Goal: Information Seeking & Learning: Learn about a topic

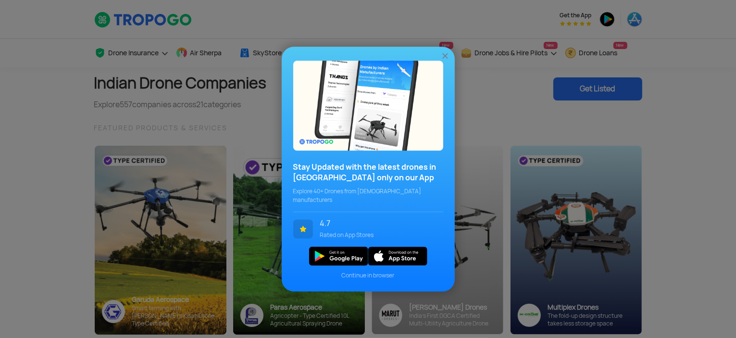
click at [40, 84] on div "Stay Updated with the latest drones in [GEOGRAPHIC_DATA] only on our App Explor…" at bounding box center [368, 169] width 736 height 338
click at [442, 57] on img at bounding box center [445, 56] width 10 height 10
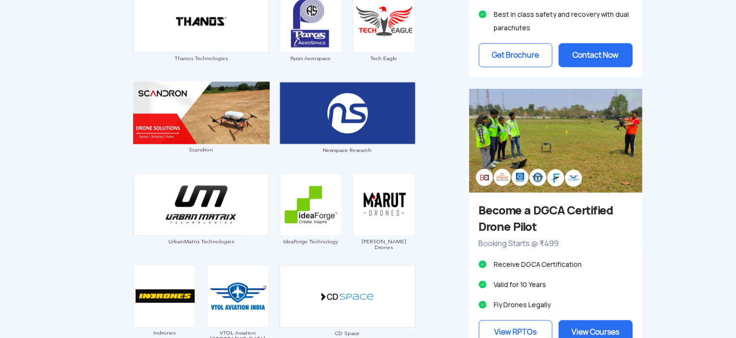
scroll to position [913, 0]
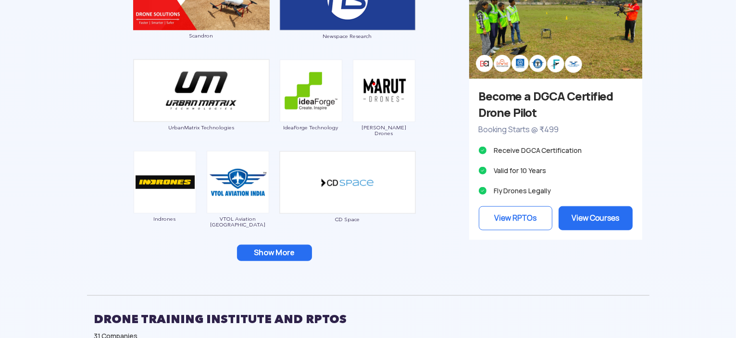
click at [289, 249] on button "Show More" at bounding box center [274, 253] width 75 height 16
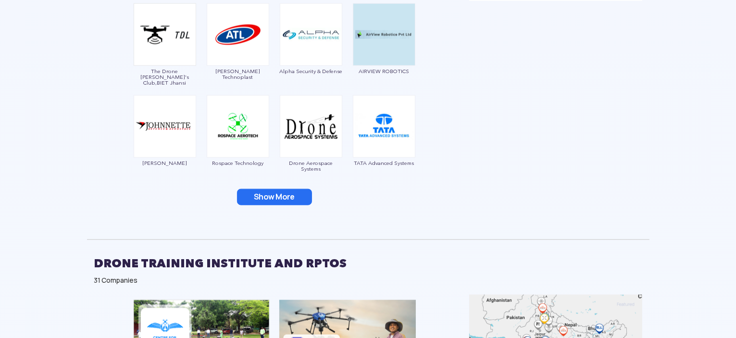
scroll to position [1154, 0]
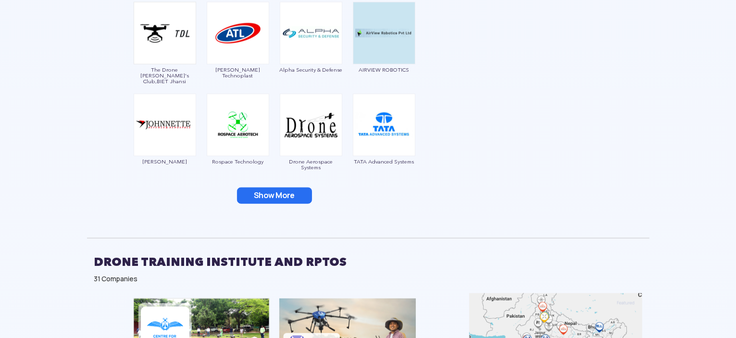
click at [297, 202] on button "Show More" at bounding box center [274, 195] width 75 height 16
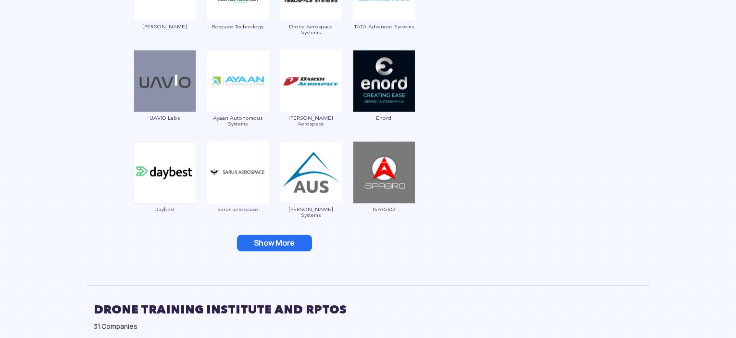
scroll to position [1298, 0]
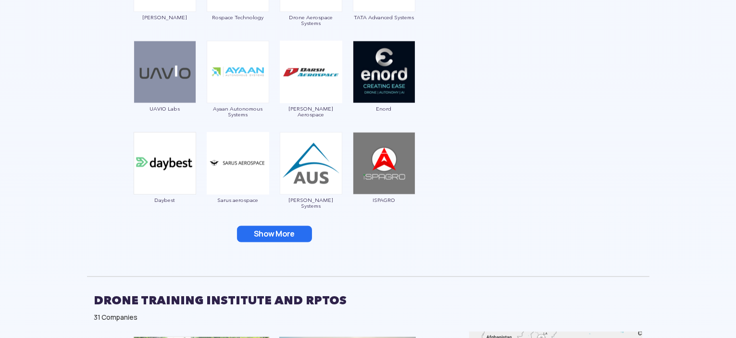
click at [264, 236] on button "Show More" at bounding box center [274, 234] width 75 height 16
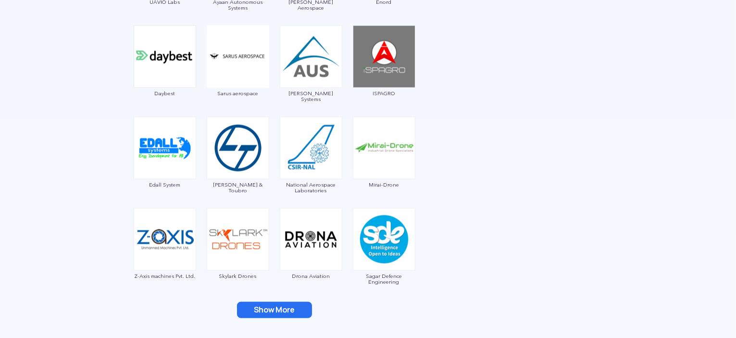
scroll to position [1442, 0]
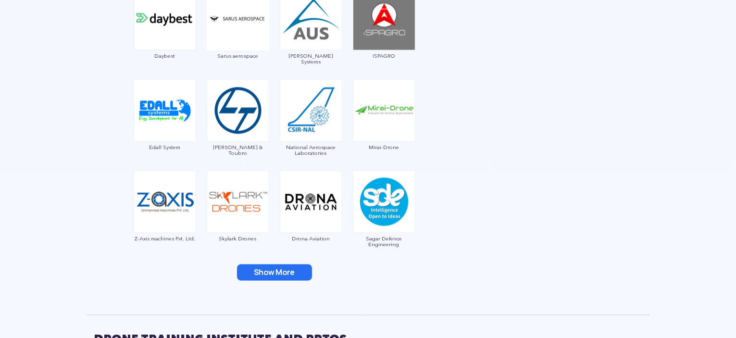
click at [297, 271] on button "Show More" at bounding box center [274, 272] width 75 height 16
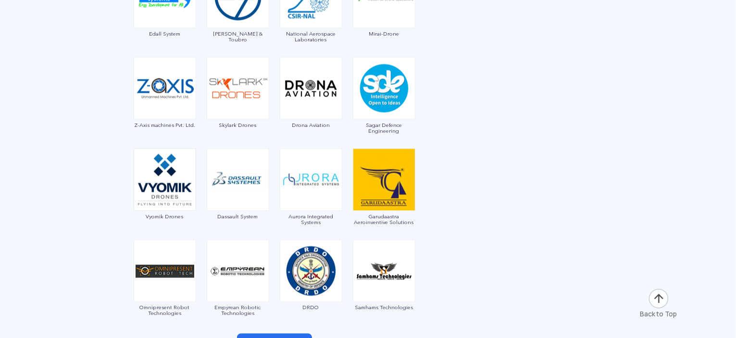
scroll to position [1634, 0]
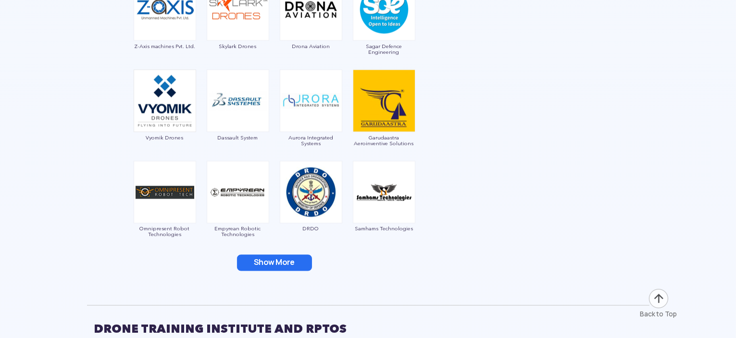
click at [287, 263] on button "Show More" at bounding box center [274, 263] width 75 height 16
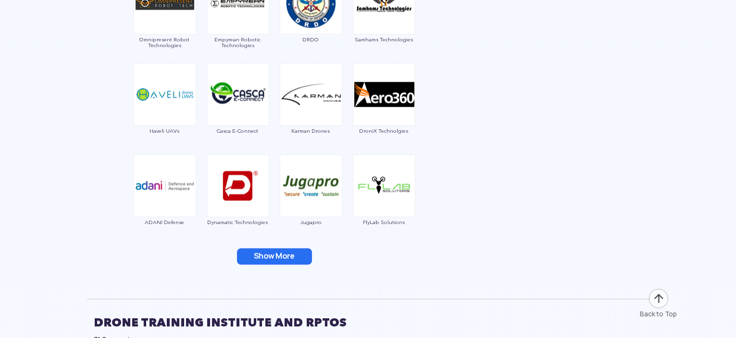
scroll to position [1826, 0]
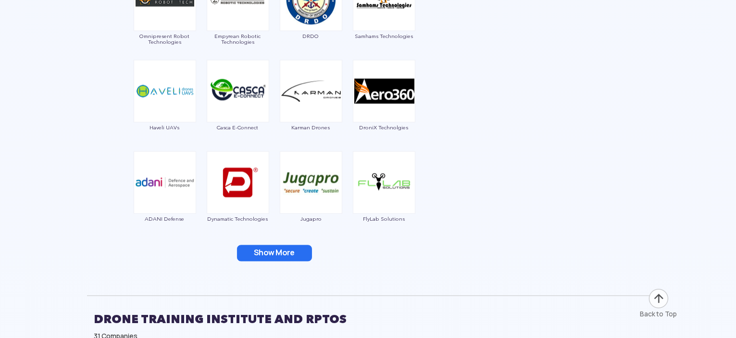
click at [242, 257] on button "Show More" at bounding box center [274, 253] width 75 height 16
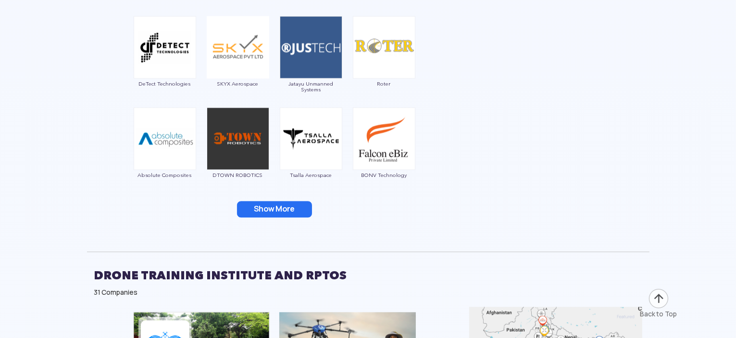
scroll to position [2067, 0]
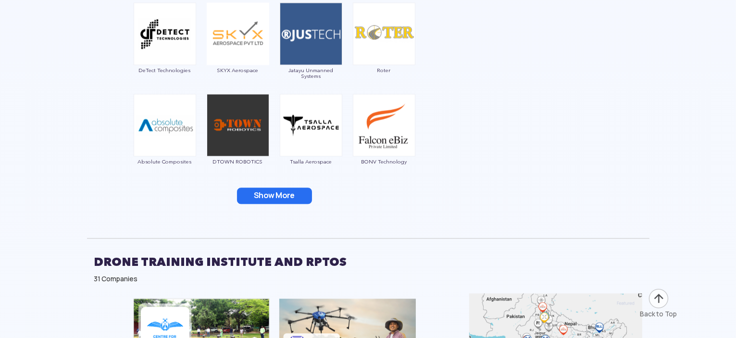
click at [287, 196] on button "Show More" at bounding box center [274, 195] width 75 height 16
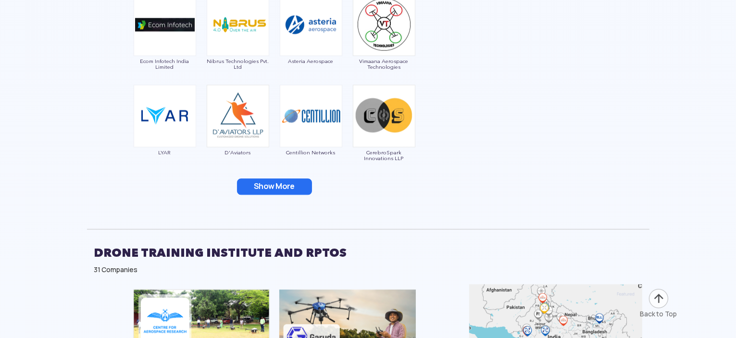
scroll to position [2259, 0]
click at [281, 183] on button "Show More" at bounding box center [274, 186] width 75 height 16
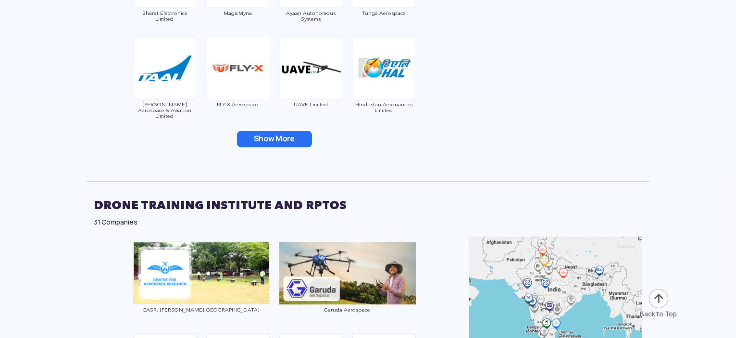
scroll to position [2499, 0]
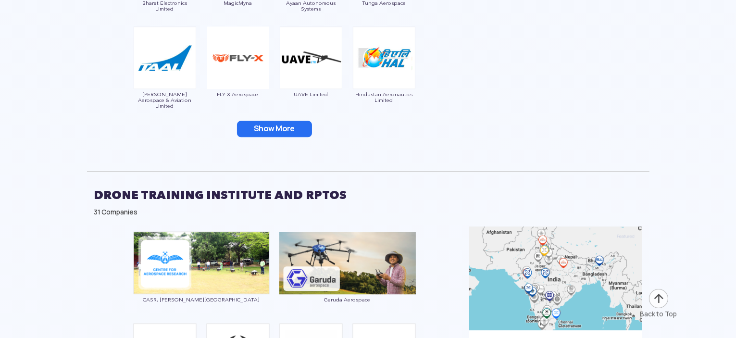
click at [292, 130] on button "Show More" at bounding box center [274, 129] width 75 height 16
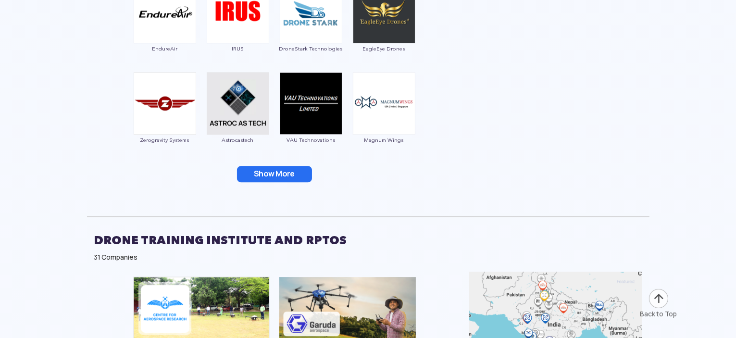
scroll to position [2644, 0]
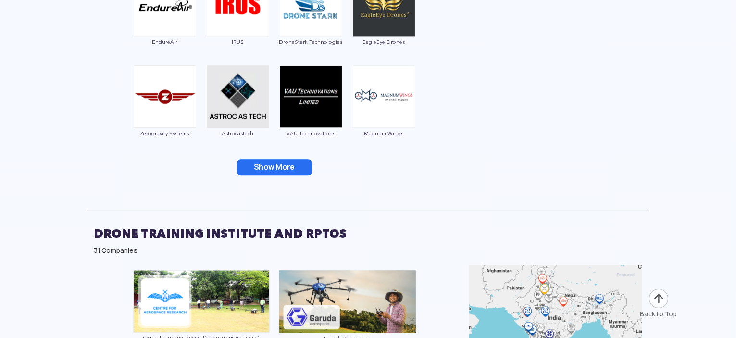
click at [274, 160] on button "Show More" at bounding box center [274, 167] width 75 height 16
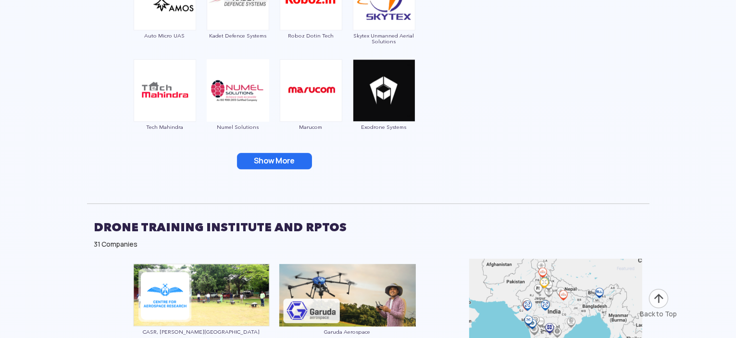
scroll to position [2836, 0]
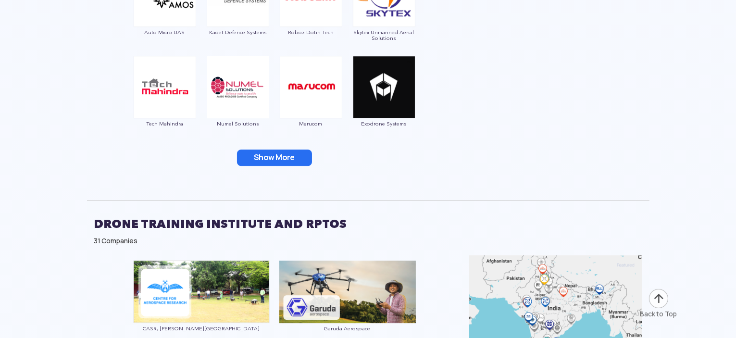
click at [274, 159] on button "Show More" at bounding box center [274, 157] width 75 height 16
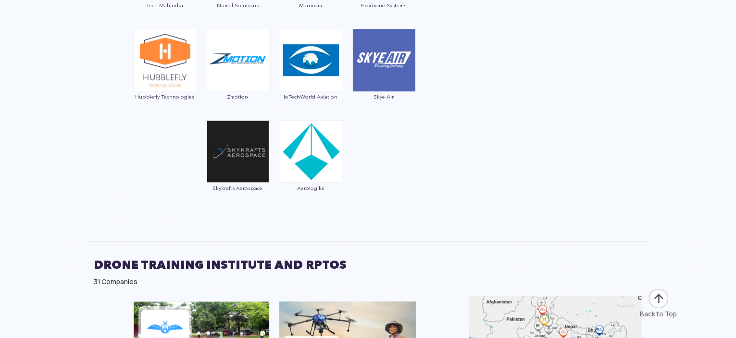
scroll to position [2932, 0]
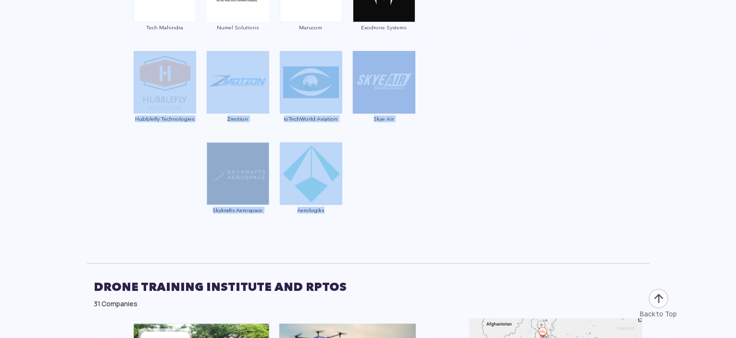
drag, startPoint x: 347, startPoint y: 221, endPoint x: 110, endPoint y: 48, distance: 293.5
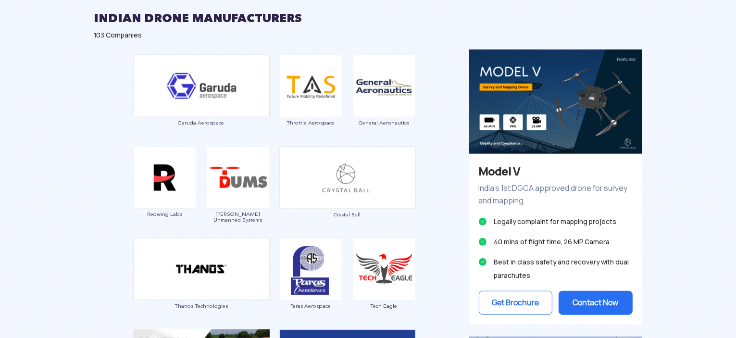
scroll to position [529, 0]
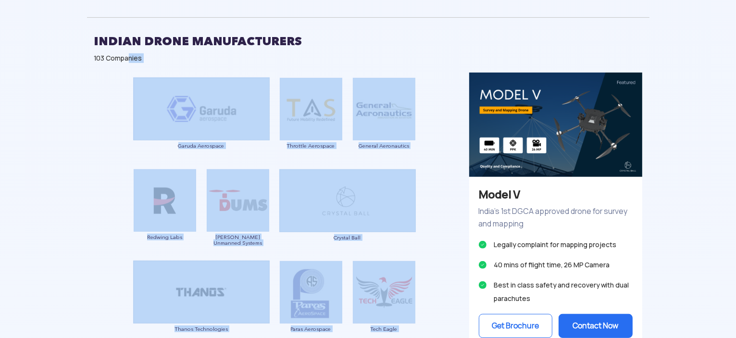
click at [129, 70] on div "INDIAN DRONE MANUFACTURERS 103 Companies" at bounding box center [368, 44] width 562 height 55
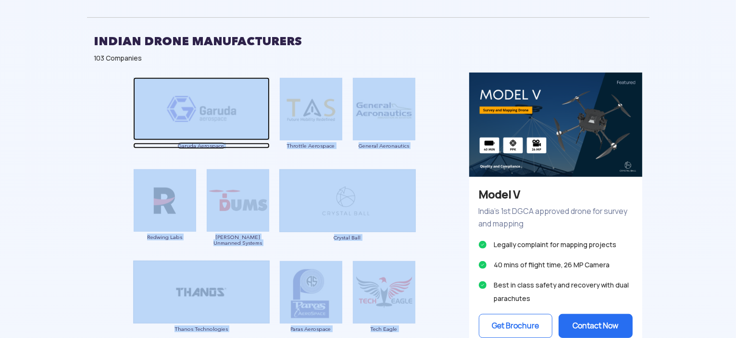
copy div "Garuda Aerospace Throttle Aerospace General Aeronautics Redwing Labs [PERSON_NA…"
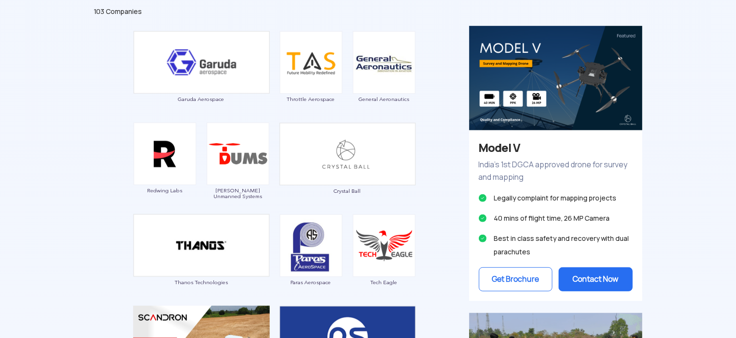
scroll to position [583, 0]
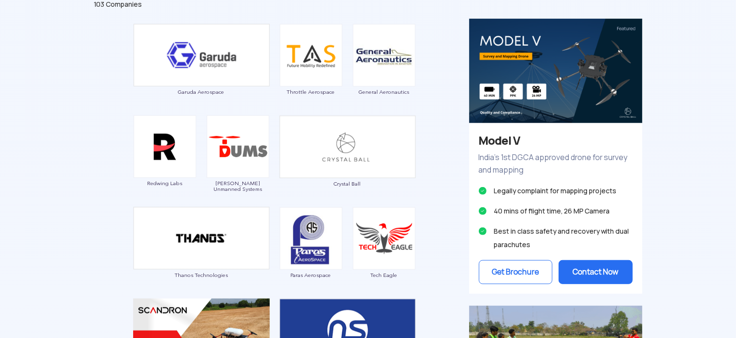
click at [528, 94] on img at bounding box center [555, 71] width 173 height 104
click at [522, 272] on button "Get Brochure" at bounding box center [516, 272] width 74 height 24
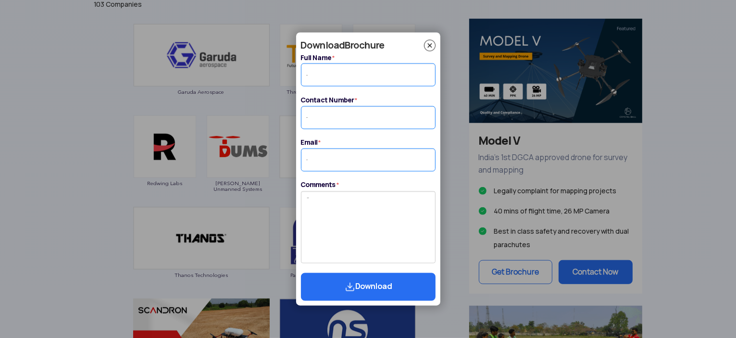
click at [425, 46] on img at bounding box center [430, 45] width 12 height 12
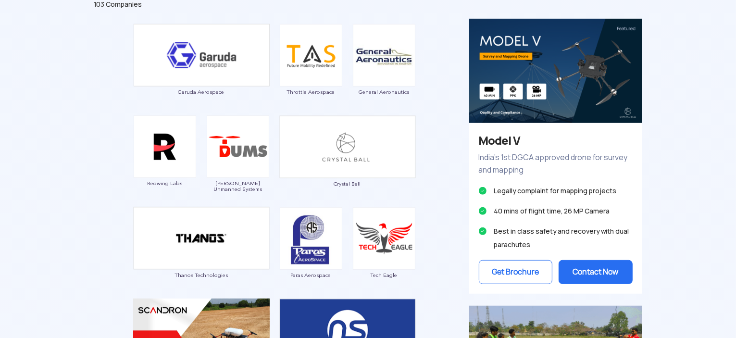
click at [584, 273] on button "Contact Now" at bounding box center [596, 272] width 74 height 24
click at [610, 259] on div "Model V India’s 1st DGCA approved drone for survey and mapping Legally complain…" at bounding box center [555, 208] width 173 height 171
click at [614, 269] on button "Contact Now" at bounding box center [596, 272] width 74 height 24
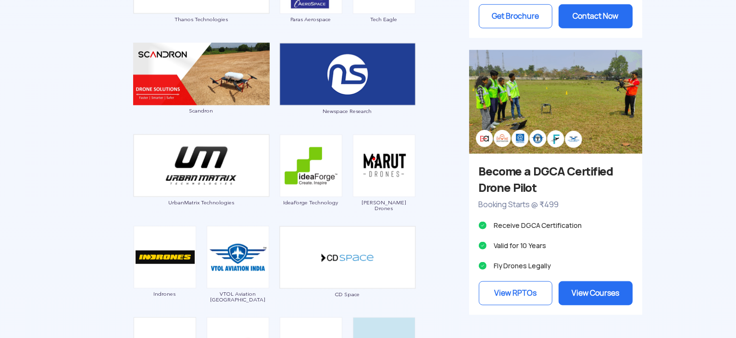
scroll to position [840, 0]
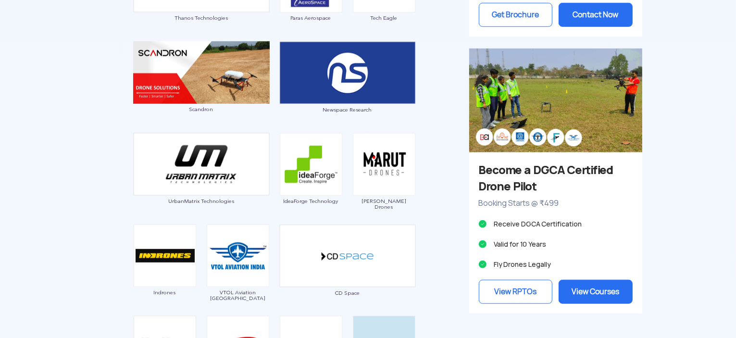
click at [533, 130] on img at bounding box center [555, 100] width 173 height 103
click at [604, 285] on link "View Courses" at bounding box center [596, 292] width 74 height 24
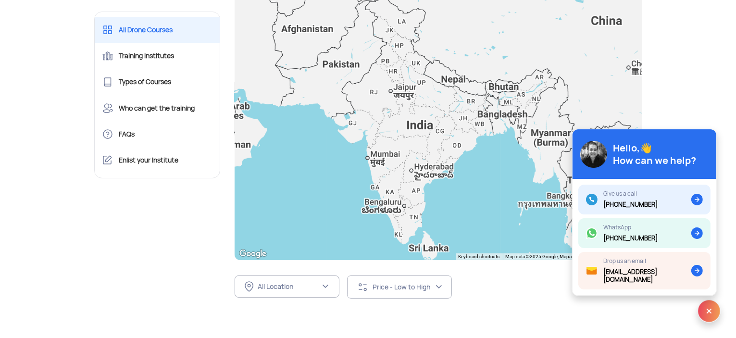
scroll to position [144, 0]
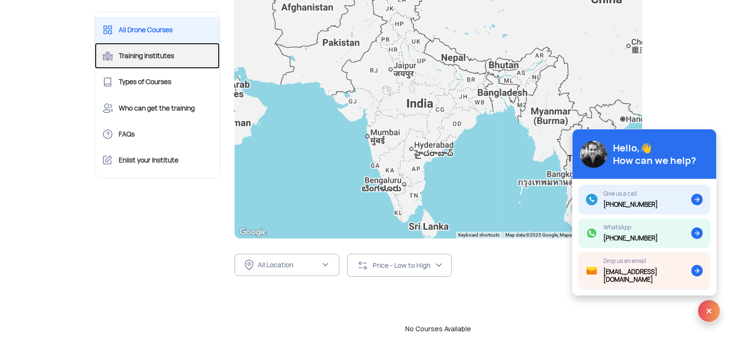
click at [198, 64] on link "Training Institutes" at bounding box center [157, 56] width 125 height 26
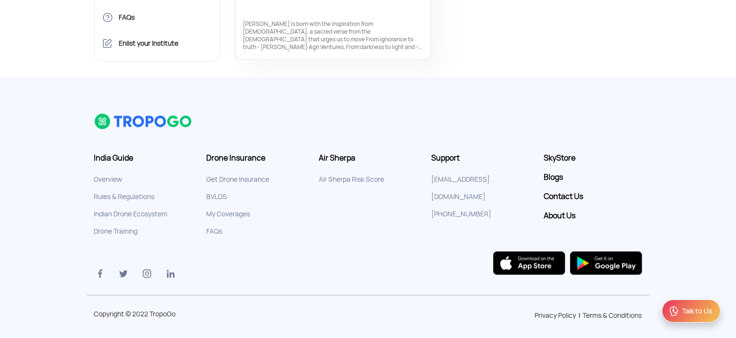
scroll to position [2134, 0]
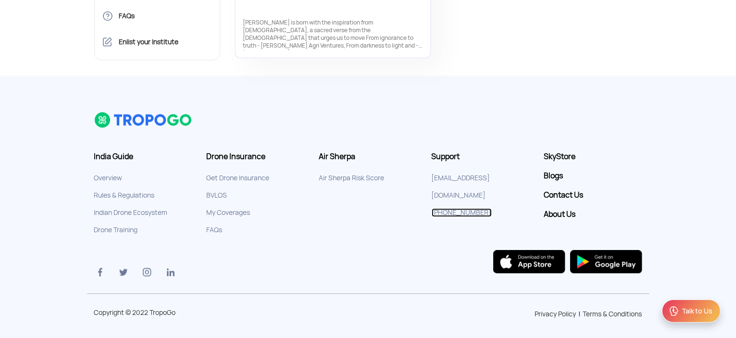
drag, startPoint x: 454, startPoint y: 186, endPoint x: 405, endPoint y: 196, distance: 49.9
click at [405, 196] on section "India Guide Overview Rules & Regulations Indian Drone Ecosystem Drone Training …" at bounding box center [368, 203] width 562 height 182
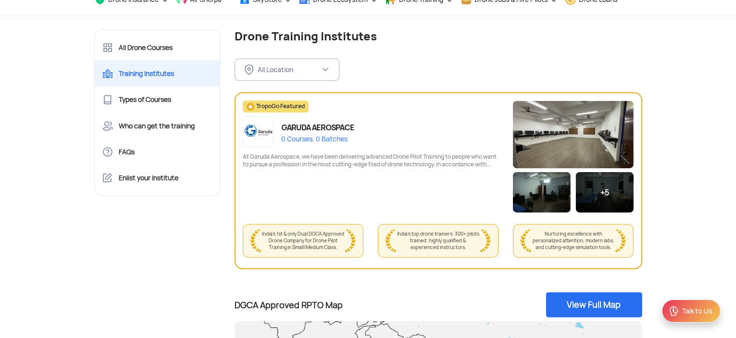
scroll to position [0, 0]
